Goal: Find specific page/section: Locate a particular part of the current website

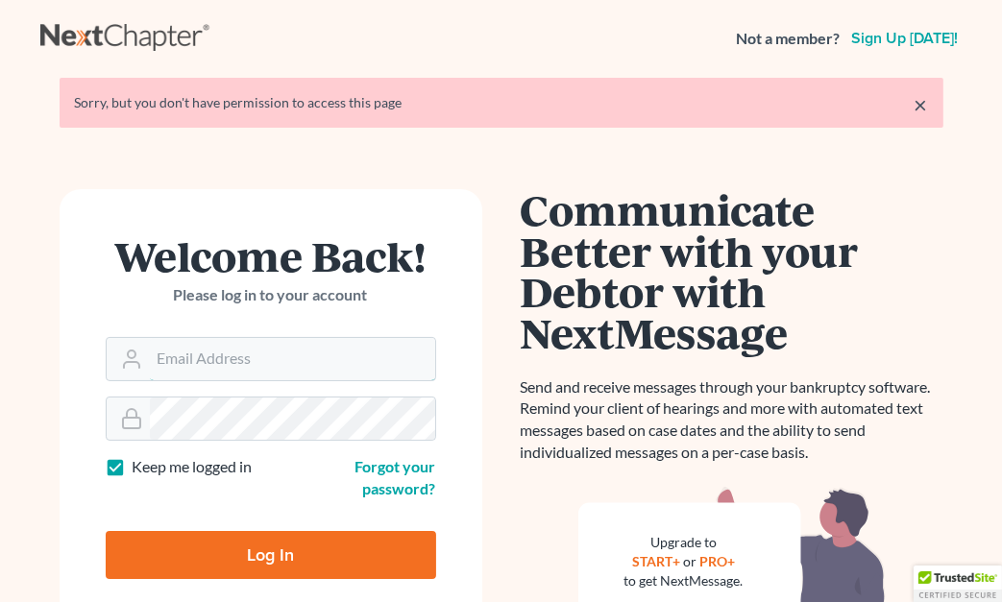
type input "[PERSON_NAME][EMAIL_ADDRESS][DOMAIN_NAME]"
click at [329, 568] on input "Log In" at bounding box center [271, 555] width 330 height 48
type input "Thinking..."
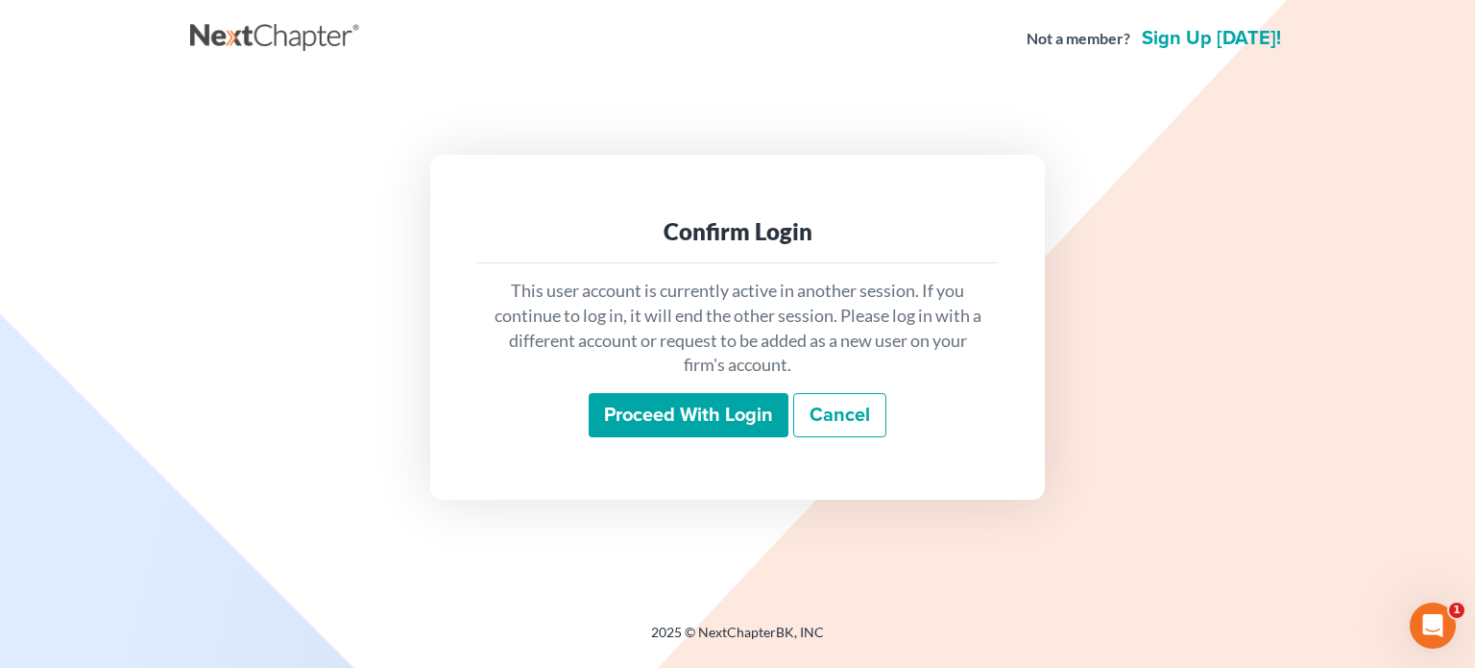
click at [729, 416] on input "Proceed with login" at bounding box center [689, 415] width 200 height 44
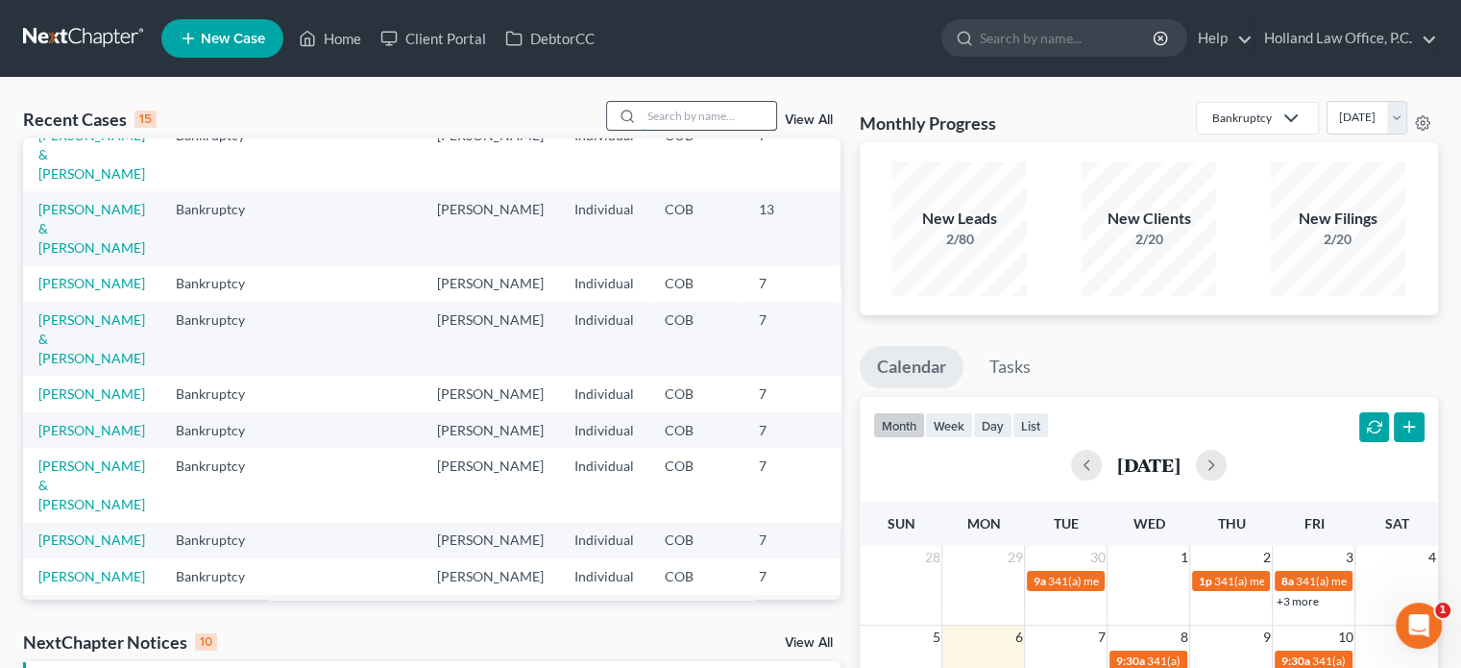
click at [669, 115] on input "search" at bounding box center [709, 116] width 134 height 28
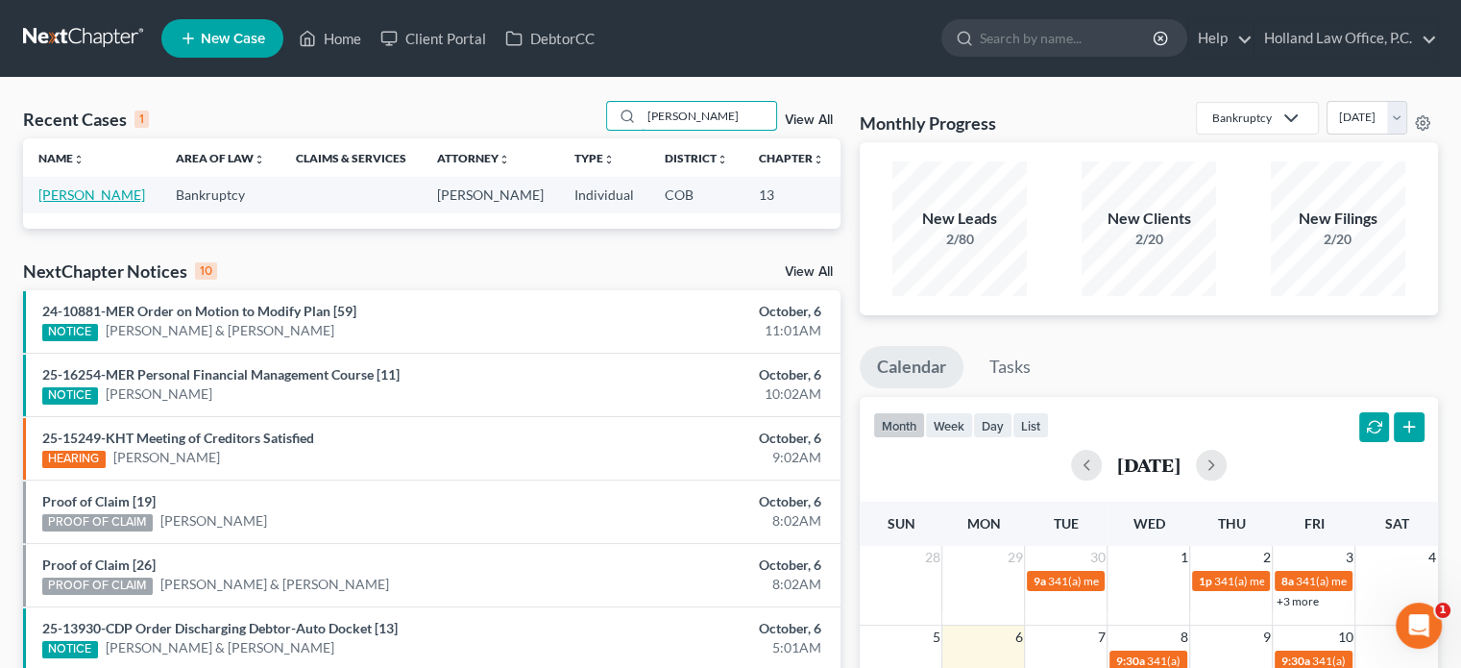
type input "fowler"
click at [51, 199] on link "Fowler, Jeffery" at bounding box center [91, 194] width 107 height 16
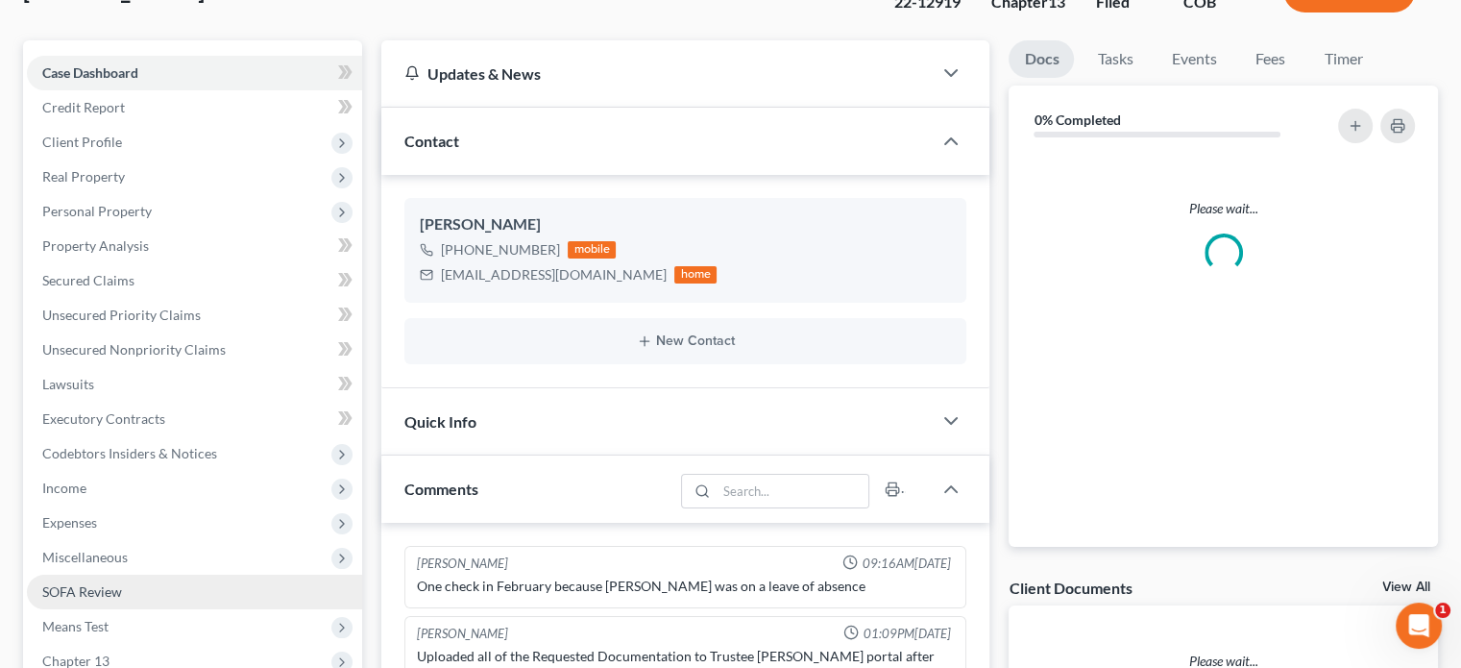
scroll to position [288, 0]
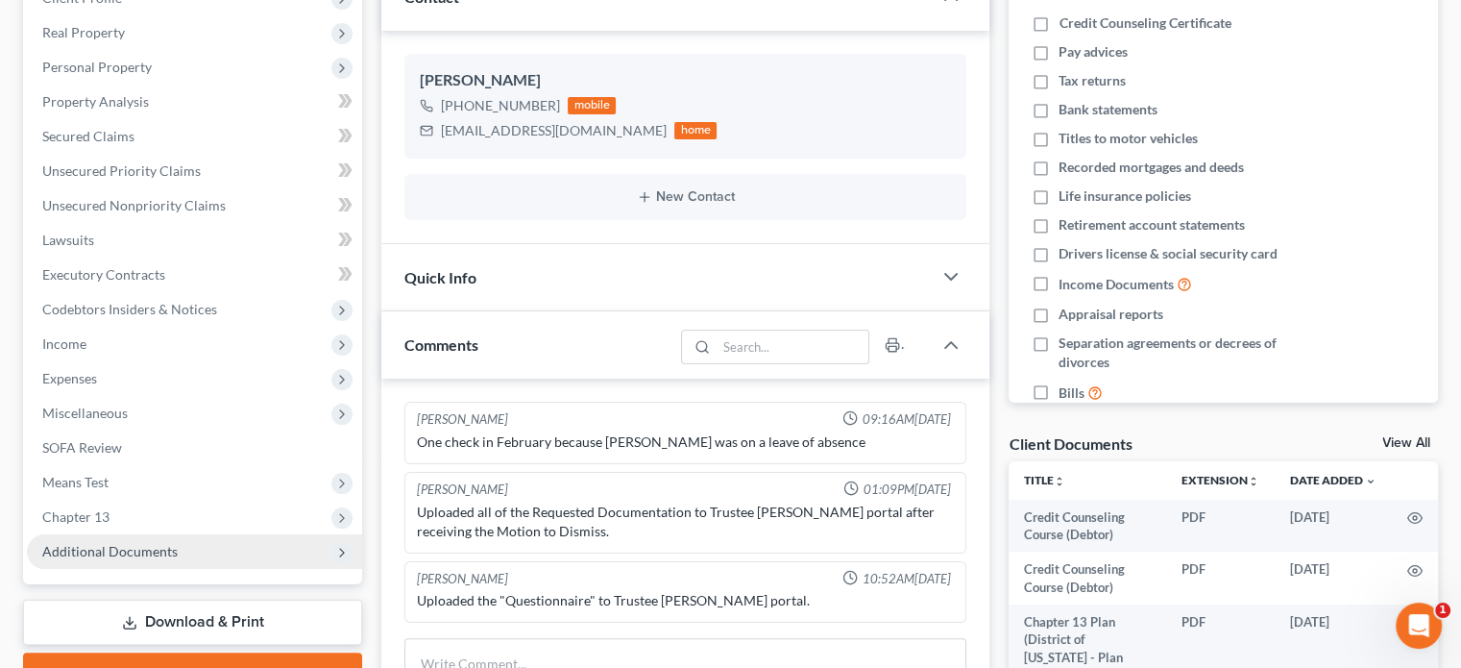
click at [112, 552] on span "Additional Documents" at bounding box center [109, 551] width 135 height 16
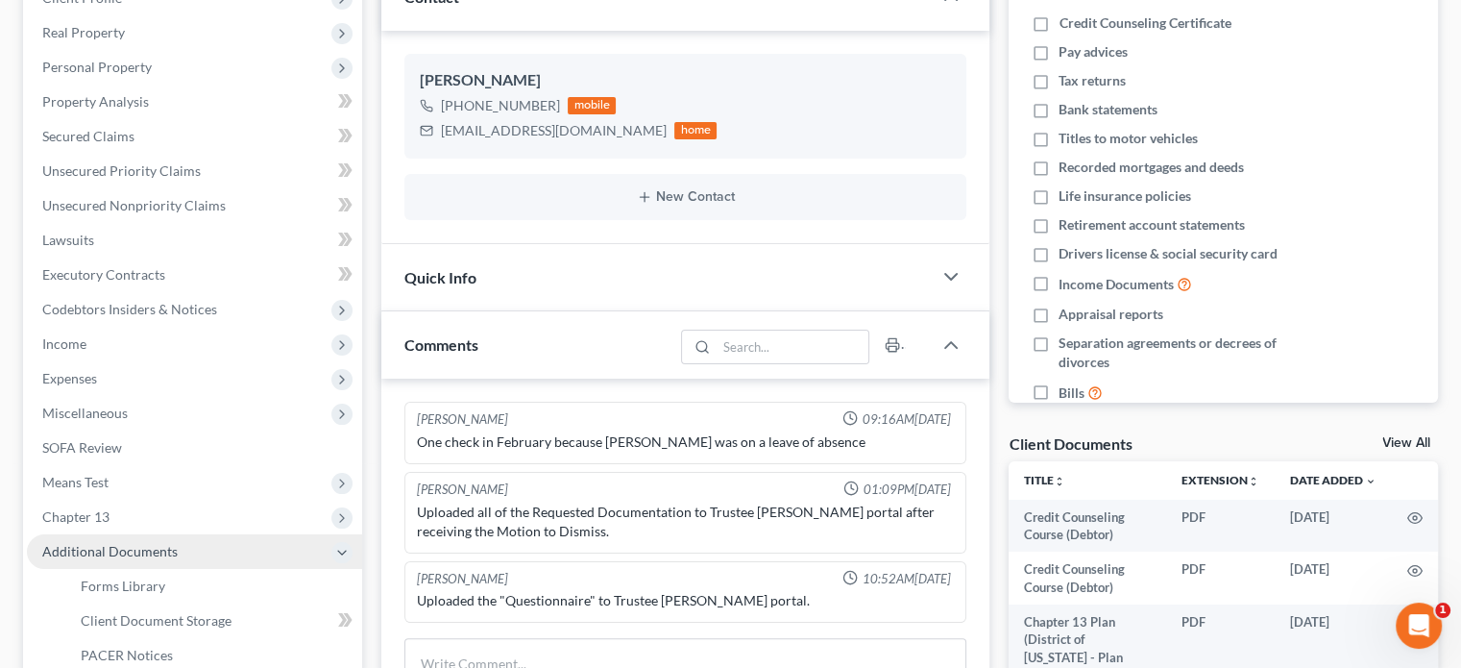
scroll to position [480, 0]
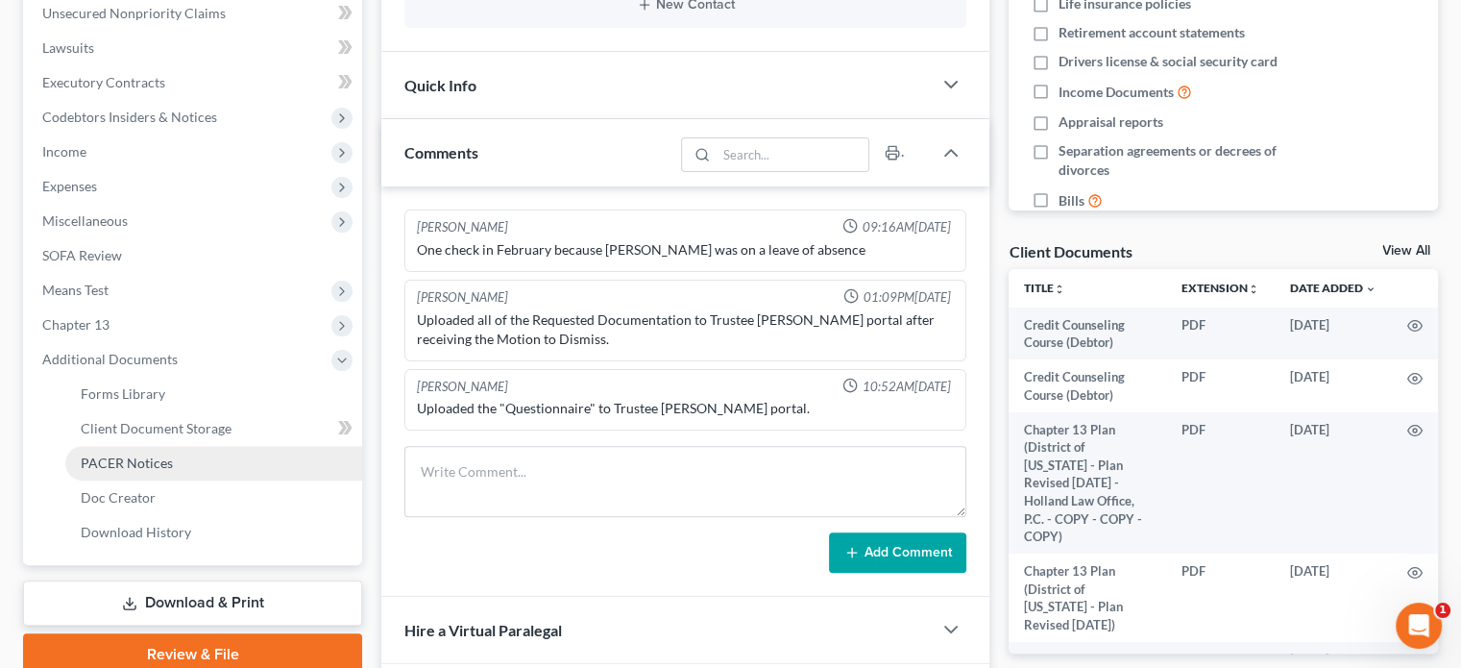
click at [115, 463] on span "PACER Notices" at bounding box center [127, 462] width 92 height 16
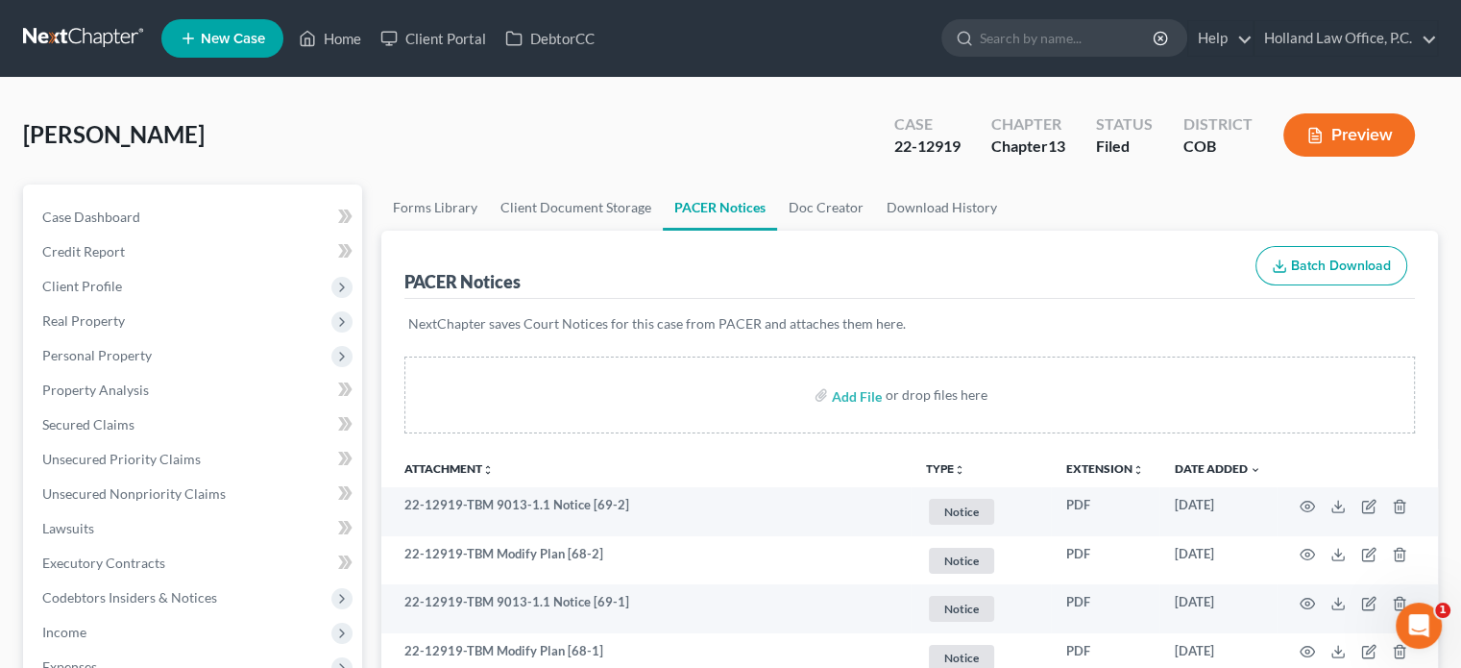
click at [1364, 128] on button "Preview" at bounding box center [1349, 134] width 132 height 43
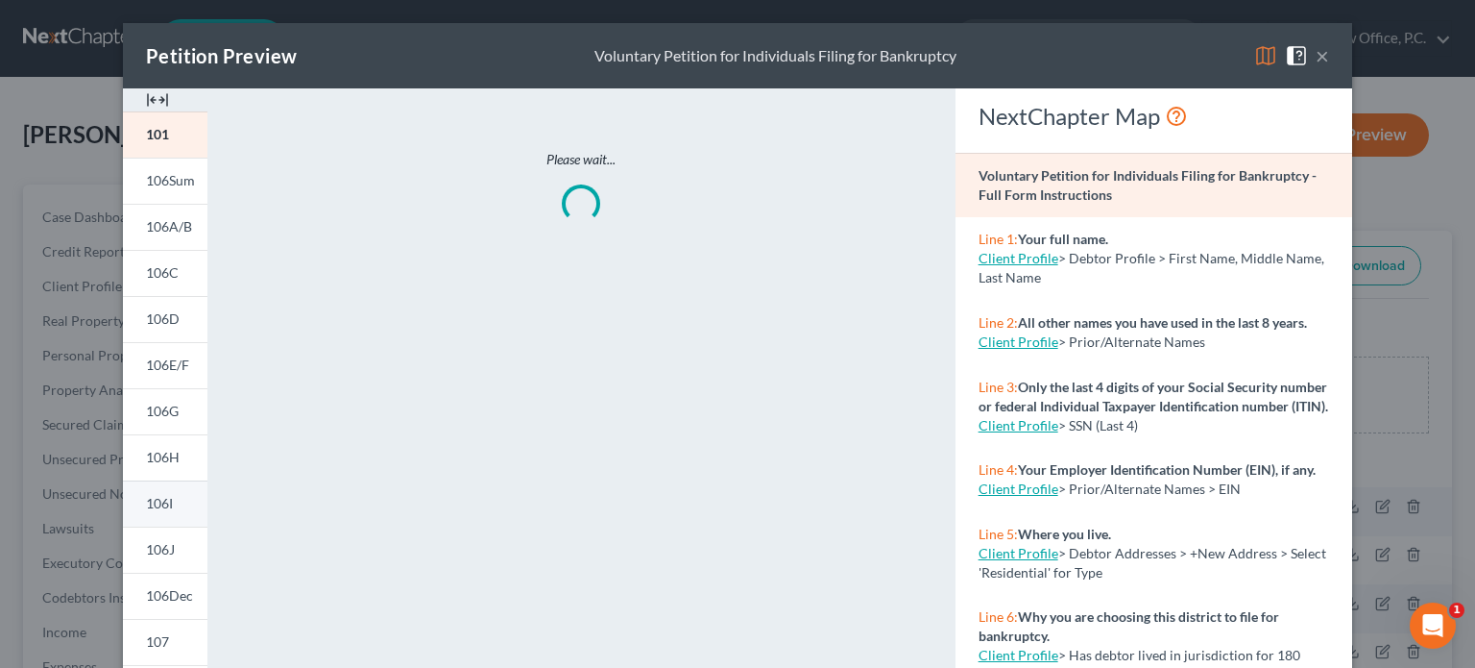
click at [172, 503] on link "106I" at bounding box center [165, 503] width 85 height 46
